Goal: Information Seeking & Learning: Learn about a topic

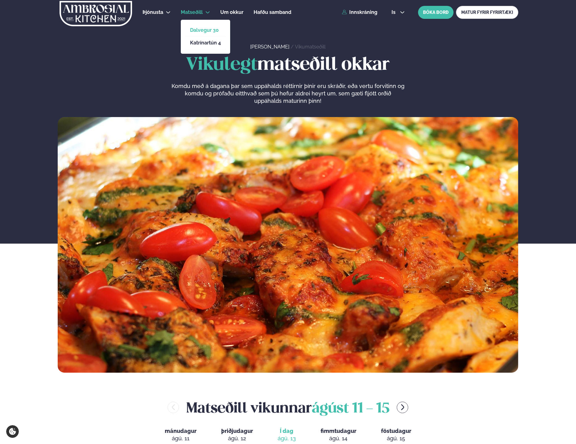
click at [207, 30] on link "Dalvegur 30" at bounding box center [205, 30] width 31 height 5
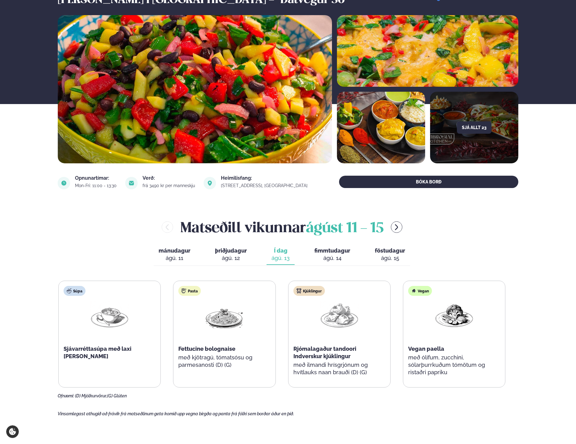
scroll to position [126, 0]
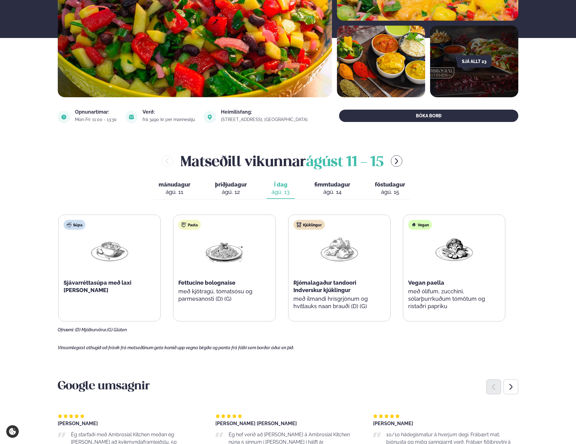
click at [353, 289] on div "Rjómalagaður tandoori Indverskur kjúklingur" at bounding box center [340, 286] width 92 height 15
click at [362, 275] on div "Kjúklingur Rjómalagaður tandoori Indverskur kjúklingur með ilmandi hrísgrjónum …" at bounding box center [340, 268] width 102 height 106
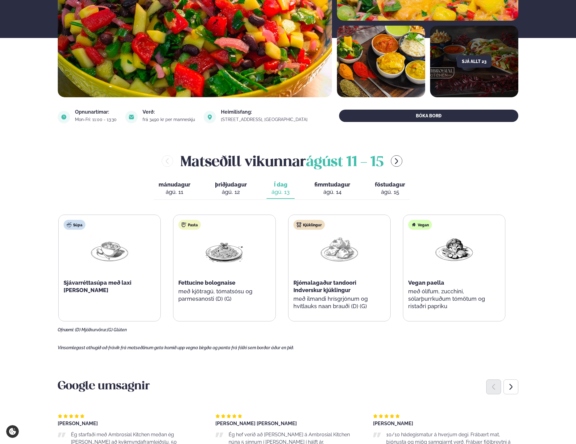
click at [345, 283] on span "Rjómalagaður tandoori Indverskur kjúklingur" at bounding box center [325, 286] width 63 height 14
click at [338, 304] on p "með ilmandi hrísgrjónum og hvítlauks naan brauði (D) (G)" at bounding box center [340, 302] width 92 height 15
click at [338, 294] on div "Rjómalagaður tandoori Indverskur kjúklingur" at bounding box center [340, 286] width 92 height 15
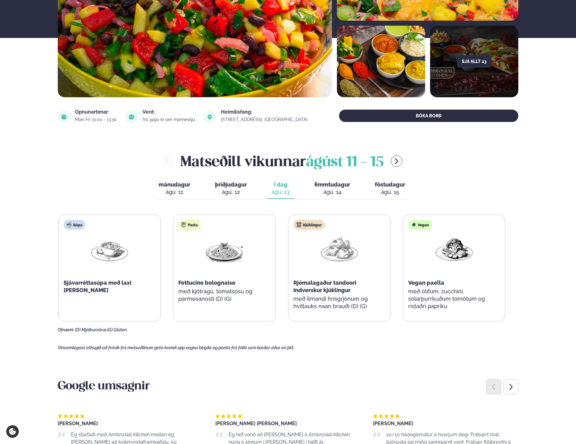
click at [338, 294] on div "Rjómalagaður tandoori Indverskur kjúklingur" at bounding box center [340, 286] width 92 height 15
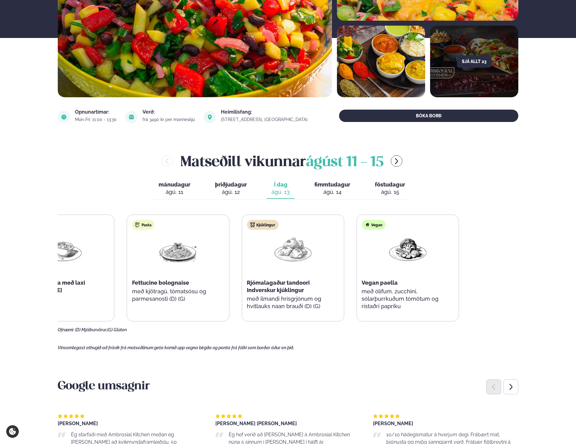
click at [284, 299] on div "Kjúklingur Rjómalagaður tandoori Indverskur kjúklingur með ilmandi hrísgrjónum …" at bounding box center [293, 268] width 102 height 106
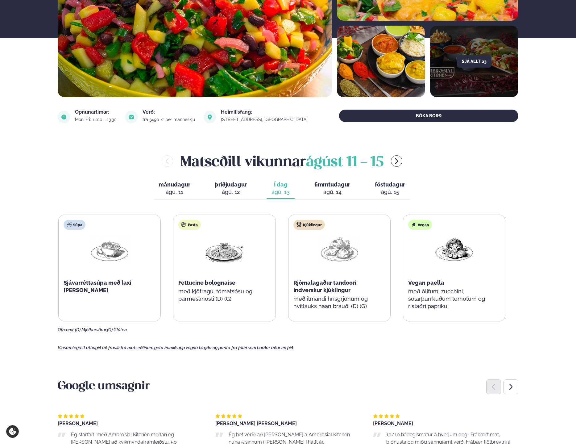
click at [466, 309] on p "með ólífum, zucchini, sólarþurrkuðum tómötum og ristaðri papriku" at bounding box center [454, 299] width 92 height 22
click at [529, 269] on main "[PERSON_NAME] / Matseðill / Dalvegur 30 [PERSON_NAME] í [GEOGRAPHIC_DATA] - Dal…" at bounding box center [288, 398] width 498 height 1048
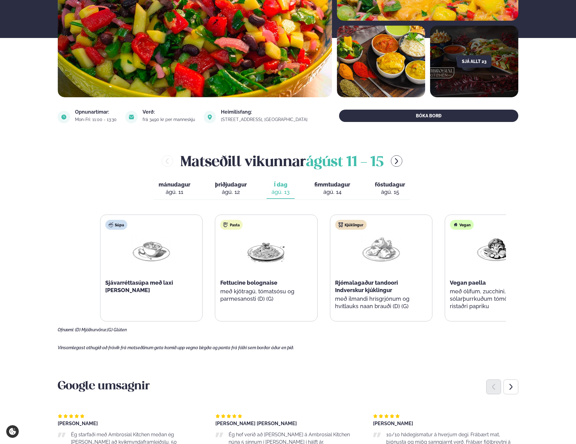
click at [346, 289] on div "Súpa Sjávarréttasúpa með laxi [PERSON_NAME] Pasta Fettucine bolognaise með kjöt…" at bounding box center [323, 268] width 447 height 107
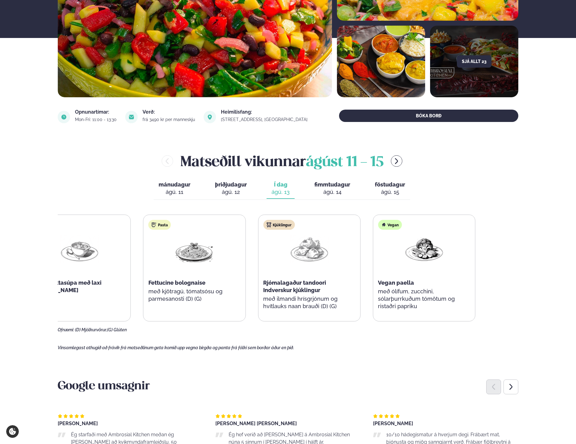
click at [293, 284] on div "Rjómalagaður tandoori Indverskur kjúklingur" at bounding box center [309, 286] width 92 height 15
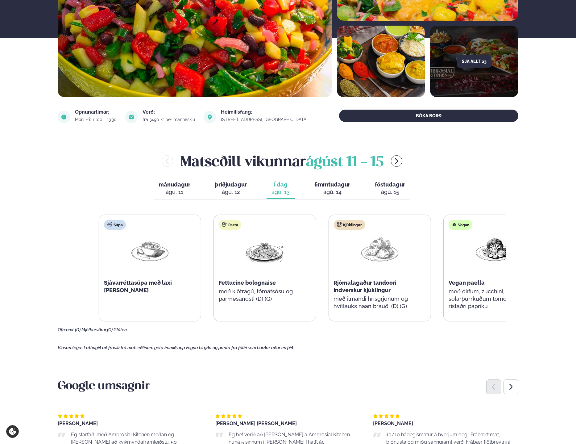
click at [334, 284] on div "Súpa Sjávarréttasúpa með laxi [PERSON_NAME] Pasta Fettucine bolognaise með kjöt…" at bounding box center [322, 268] width 447 height 107
